Goal: Transaction & Acquisition: Purchase product/service

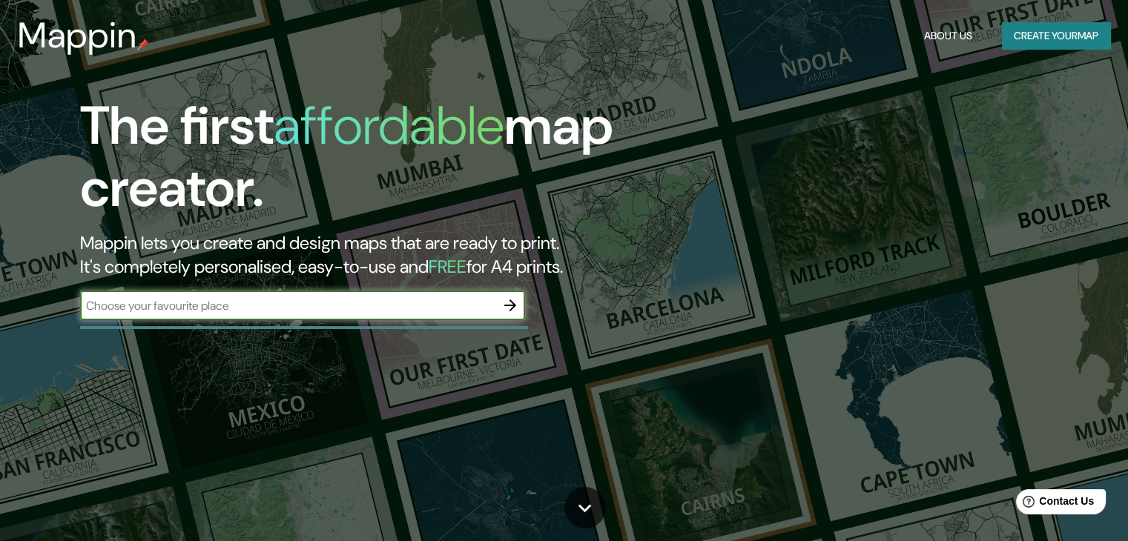
click at [505, 307] on icon "button" at bounding box center [510, 306] width 18 height 18
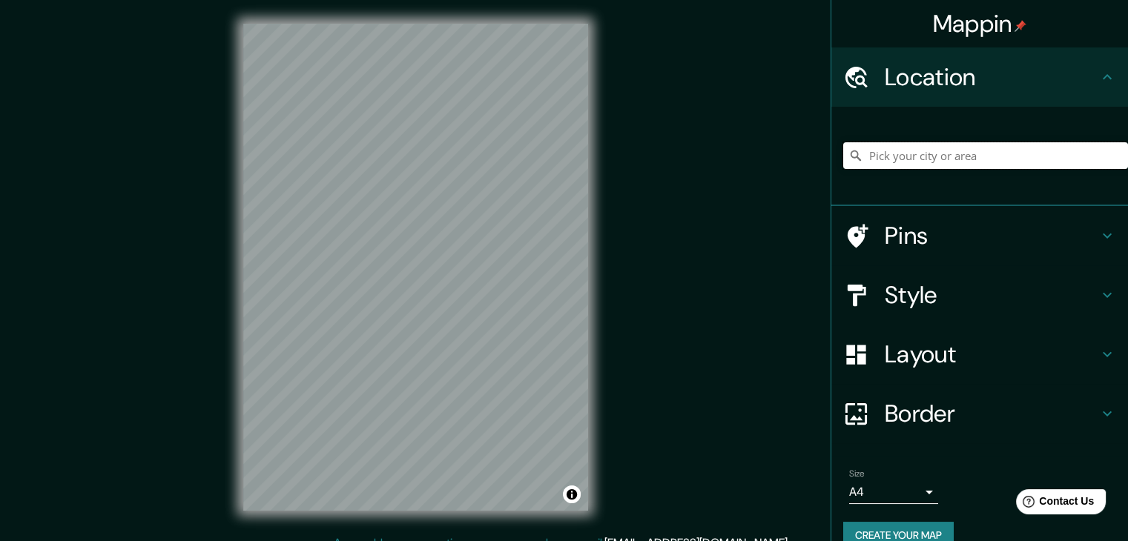
click at [920, 152] on input "Pick your city or area" at bounding box center [985, 155] width 285 height 27
paste input "[GEOGRAPHIC_DATA][PERSON_NAME], 20250 [GEOGRAPHIC_DATA], Ags."
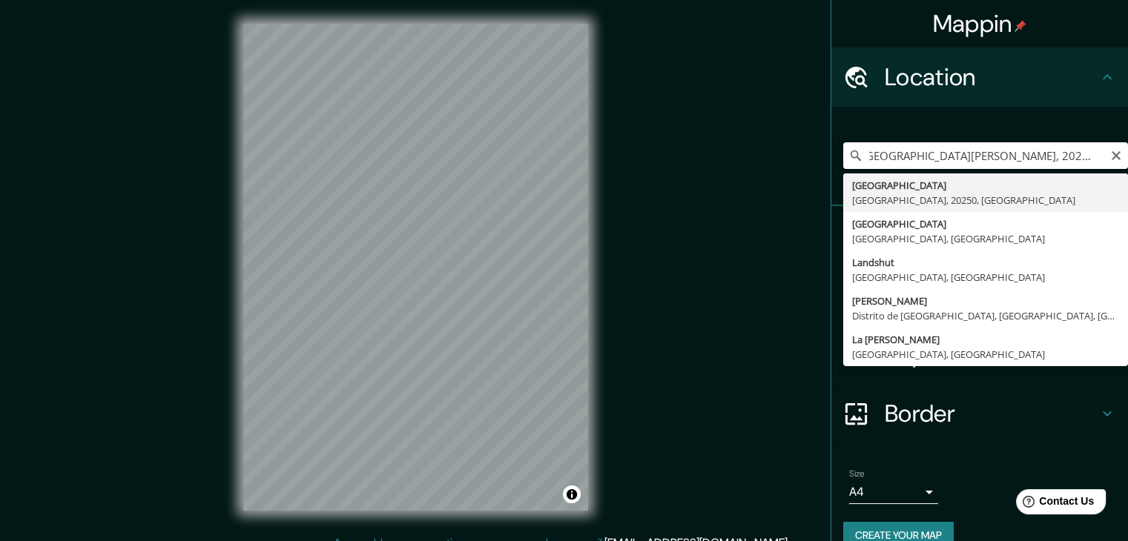
type input "[GEOGRAPHIC_DATA], [GEOGRAPHIC_DATA], 20250, [GEOGRAPHIC_DATA]"
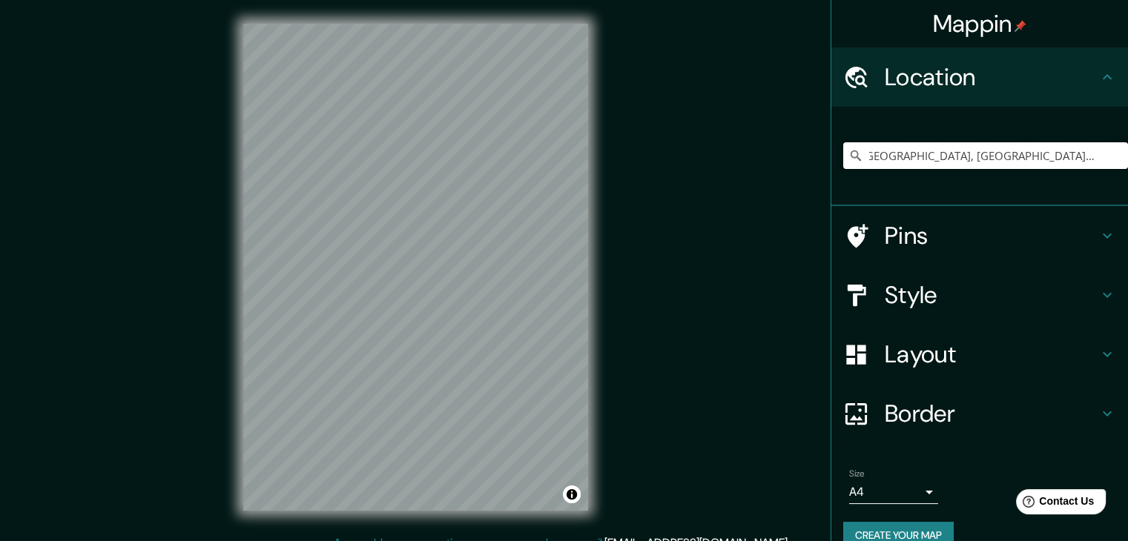
scroll to position [0, 0]
click at [918, 350] on h4 "Layout" at bounding box center [991, 355] width 214 height 30
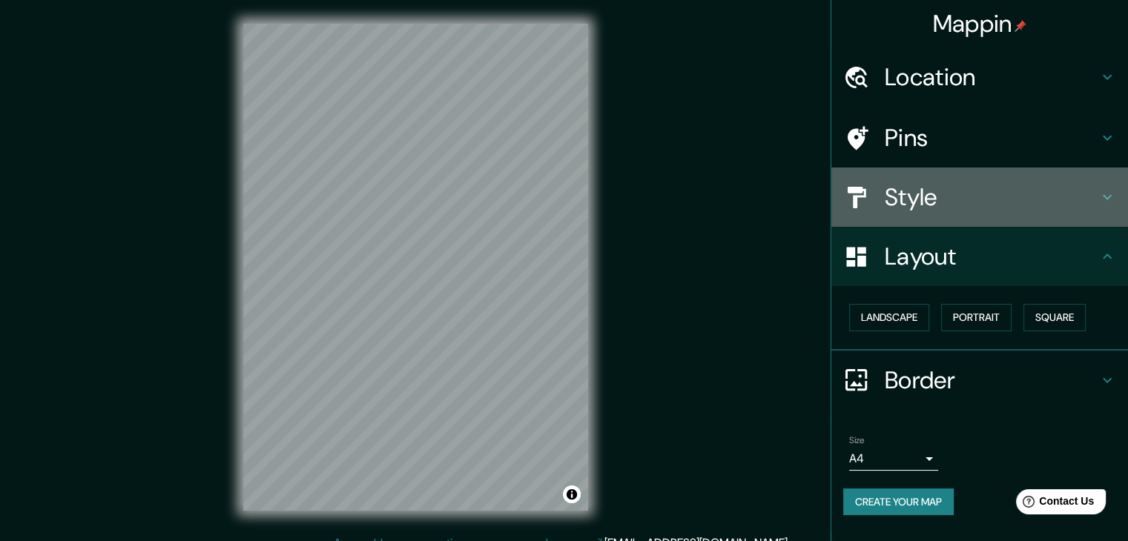
click at [924, 202] on h4 "Style" at bounding box center [991, 197] width 214 height 30
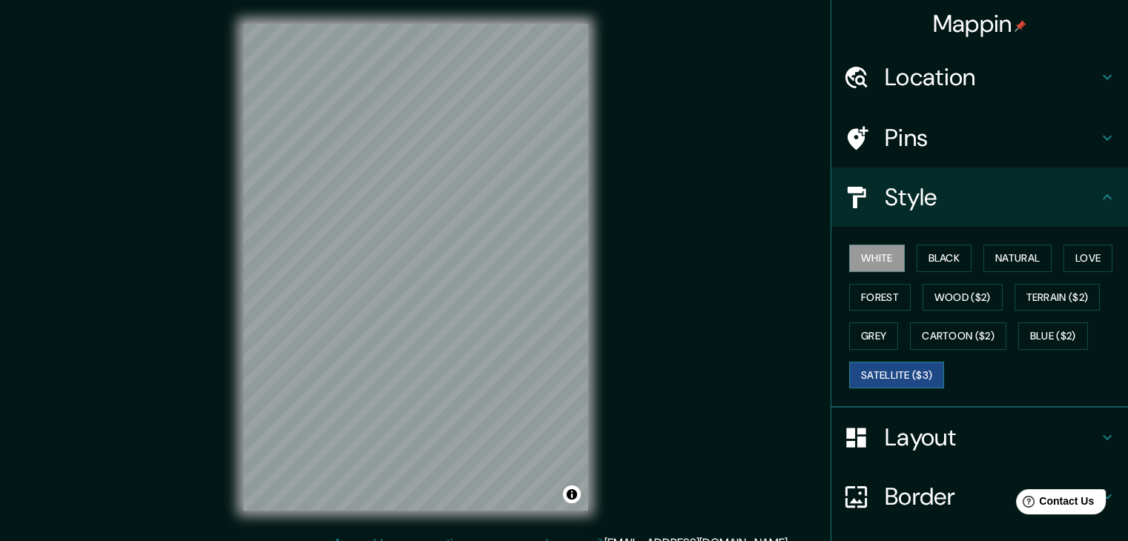
click at [910, 367] on button "Satellite ($3)" at bounding box center [896, 375] width 95 height 27
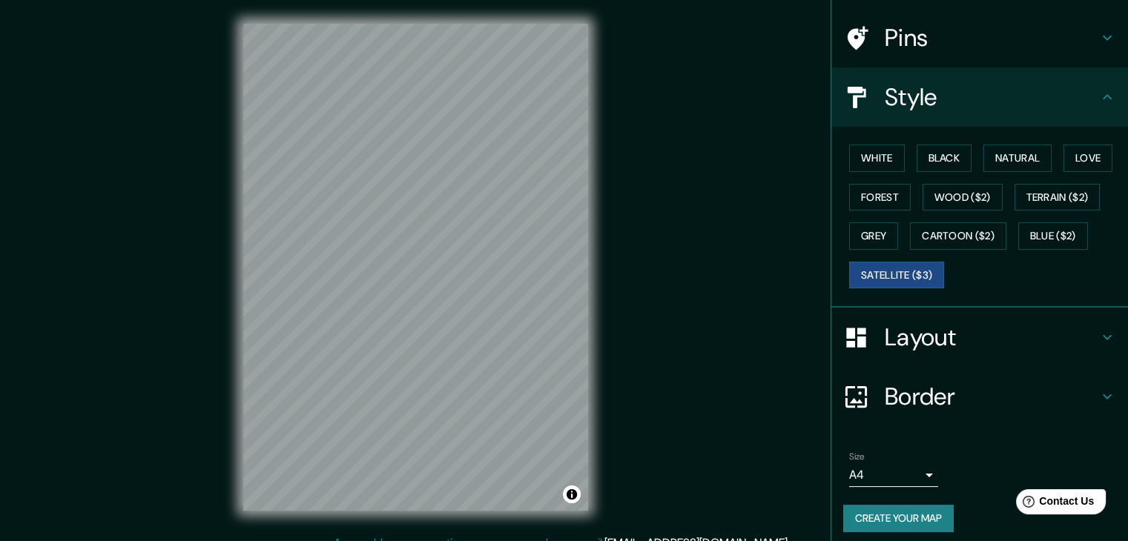
scroll to position [107, 0]
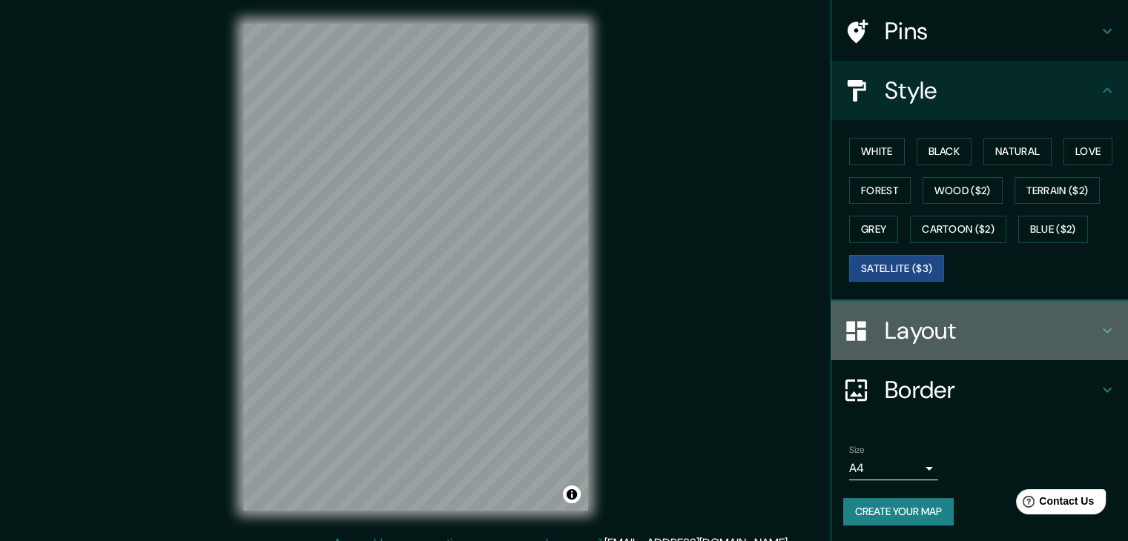
click at [901, 339] on h4 "Layout" at bounding box center [991, 331] width 214 height 30
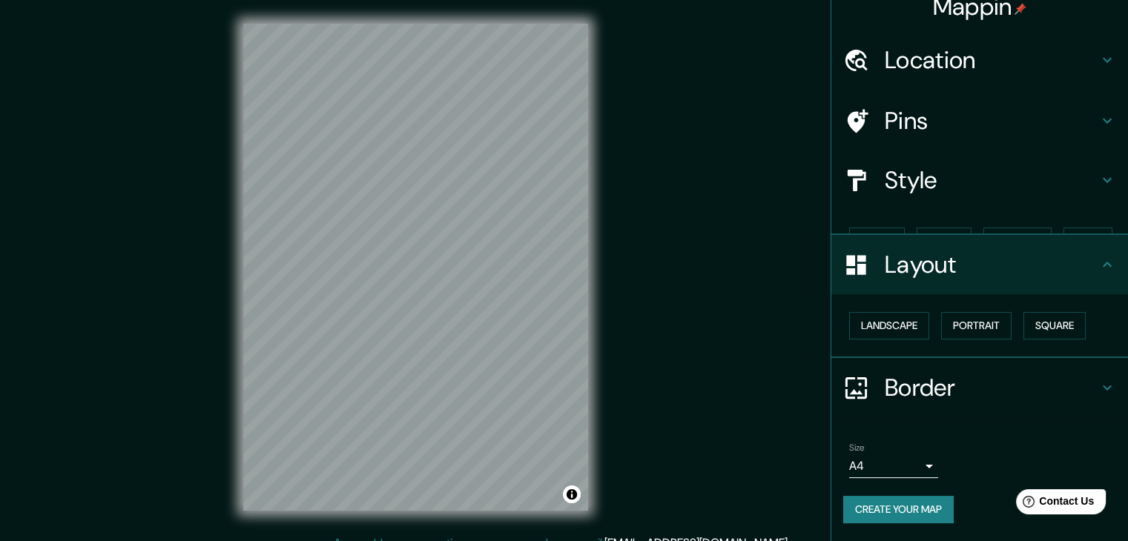
scroll to position [0, 0]
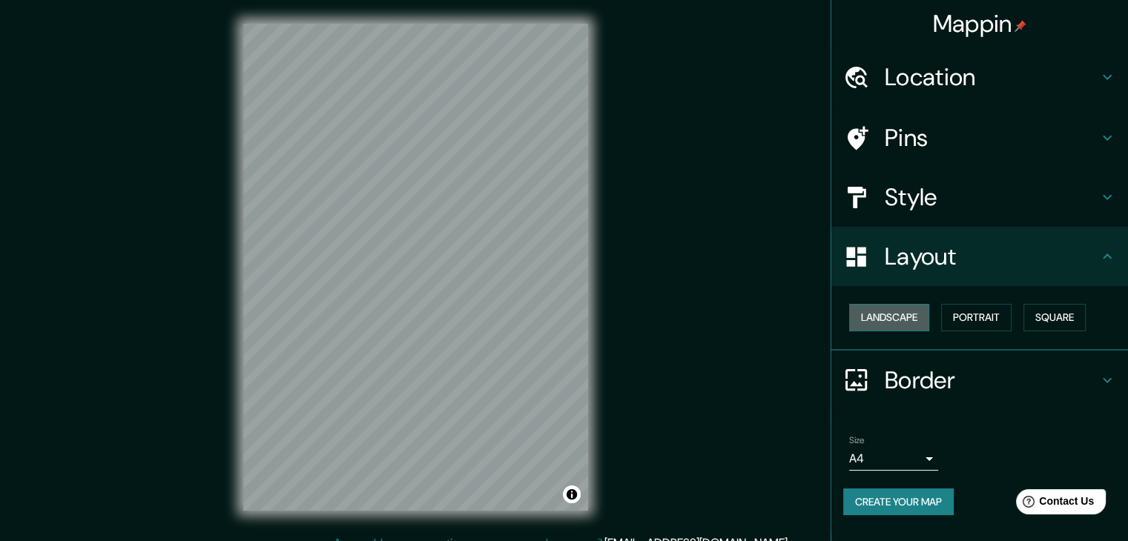
click at [887, 327] on button "Landscape" at bounding box center [889, 317] width 80 height 27
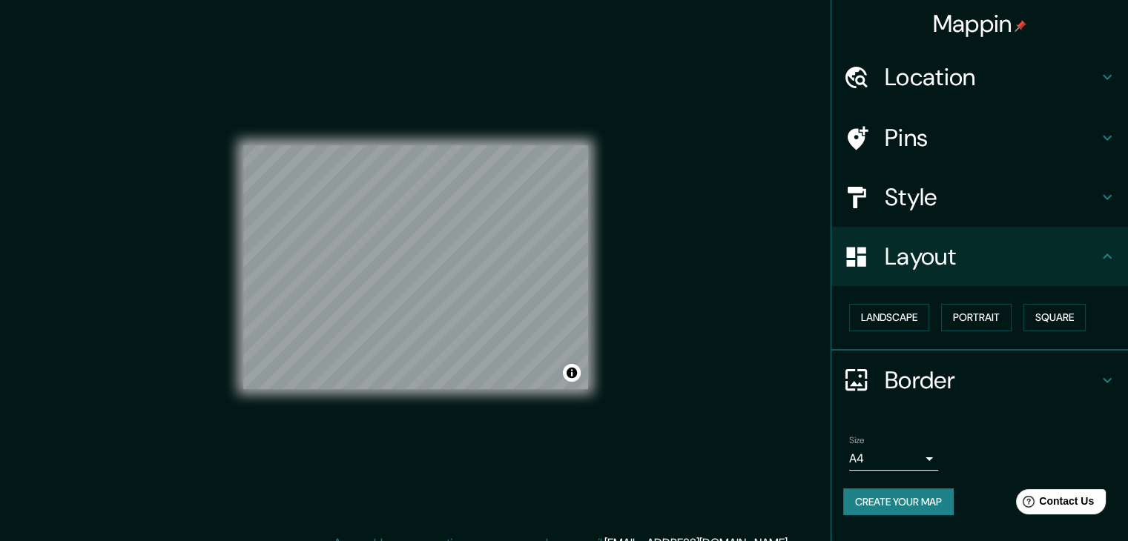
click at [924, 505] on button "Create your map" at bounding box center [898, 502] width 110 height 27
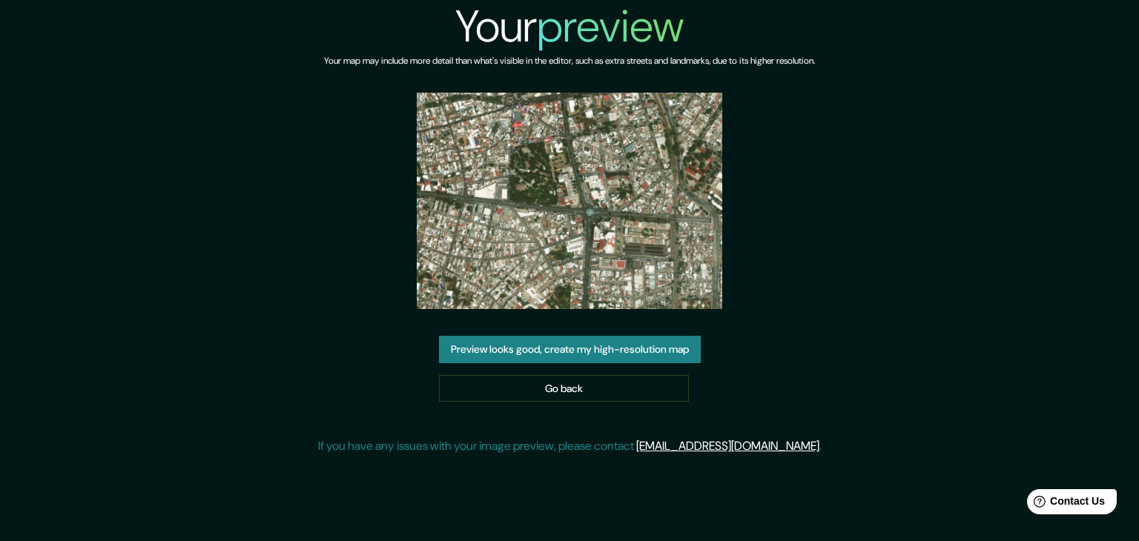
click at [525, 349] on button "Preview looks good, create my high-resolution map" at bounding box center [570, 349] width 262 height 27
